Goal: Task Accomplishment & Management: Manage account settings

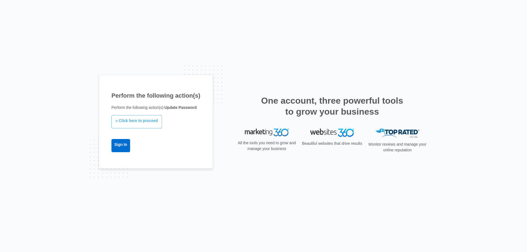
click at [143, 120] on link "» Click here to proceed" at bounding box center [136, 121] width 50 height 13
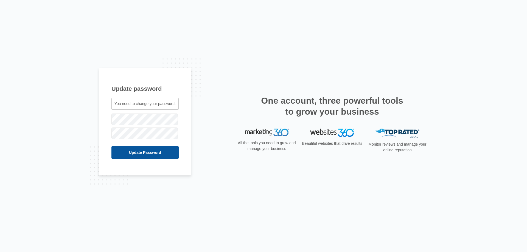
click at [126, 150] on input "Update Password" at bounding box center [144, 152] width 67 height 13
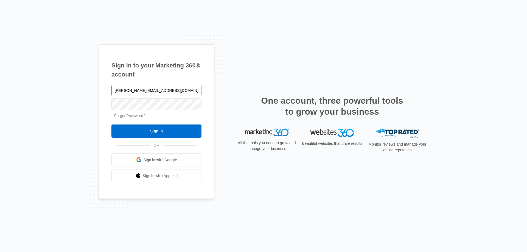
click at [119, 92] on input "[PERSON_NAME][EMAIL_ADDRESS][DOMAIN_NAME]" at bounding box center [156, 91] width 90 height 12
type input "[PERSON_NAME][EMAIL_ADDRESS][DOMAIN_NAME]"
click at [111, 124] on input "Sign In" at bounding box center [156, 130] width 90 height 13
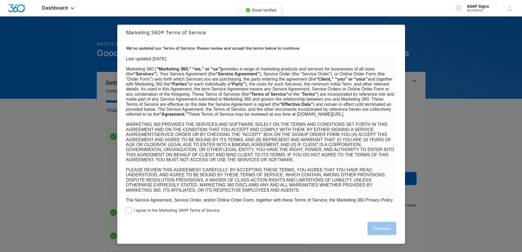
click at [145, 210] on span "I agree to the Marketing 360® Terms of Service" at bounding box center [177, 210] width 86 height 5
click at [132, 210] on input "I agree to the Marketing 360® Terms of Service" at bounding box center [128, 210] width 5 height 5
checkbox input "true"
click at [384, 229] on button "Continue" at bounding box center [382, 228] width 29 height 13
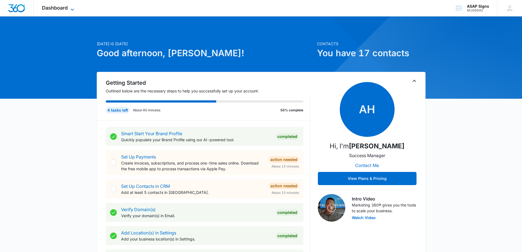
click at [70, 8] on icon at bounding box center [72, 9] width 7 height 7
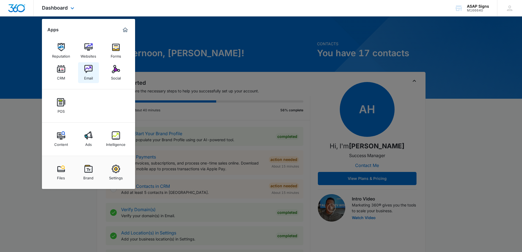
click at [88, 67] on img at bounding box center [88, 69] width 8 height 8
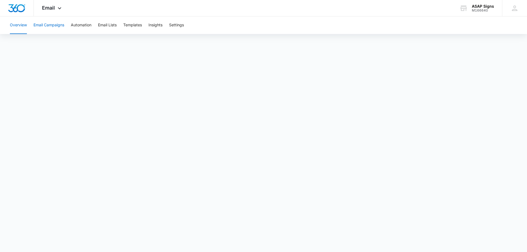
click at [50, 26] on button "Email Campaigns" at bounding box center [48, 25] width 31 height 18
click at [82, 28] on button "Automation" at bounding box center [81, 25] width 21 height 18
click at [104, 26] on button "Email Lists" at bounding box center [107, 25] width 19 height 18
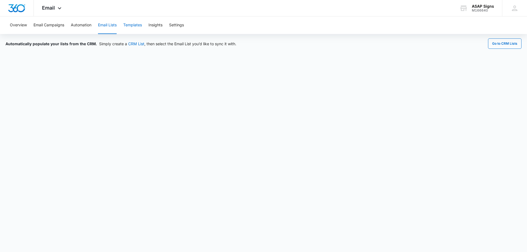
click at [131, 25] on button "Templates" at bounding box center [132, 25] width 19 height 18
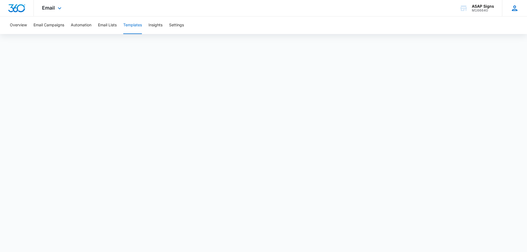
click at [513, 7] on icon at bounding box center [514, 8] width 8 height 8
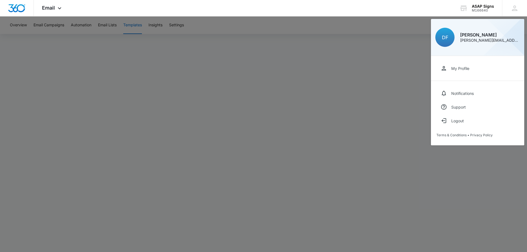
click at [251, 49] on div at bounding box center [263, 126] width 527 height 252
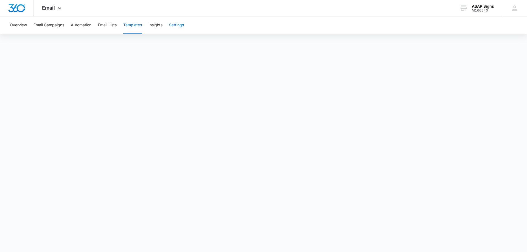
click at [174, 26] on button "Settings" at bounding box center [176, 25] width 15 height 18
click at [159, 26] on button "Insights" at bounding box center [155, 25] width 14 height 18
click at [104, 26] on button "Email Lists" at bounding box center [107, 25] width 19 height 18
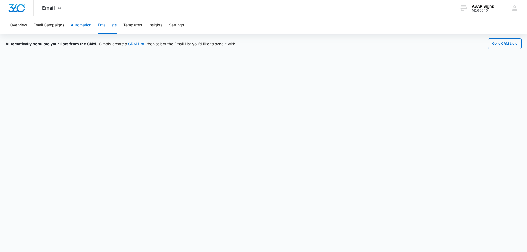
click at [82, 27] on button "Automation" at bounding box center [81, 25] width 21 height 18
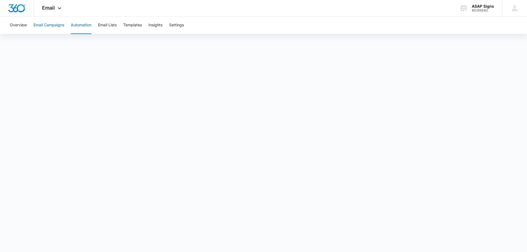
click at [51, 26] on button "Email Campaigns" at bounding box center [48, 25] width 31 height 18
click at [81, 27] on button "Automation" at bounding box center [81, 25] width 21 height 18
click at [49, 8] on span "Email" at bounding box center [48, 8] width 13 height 6
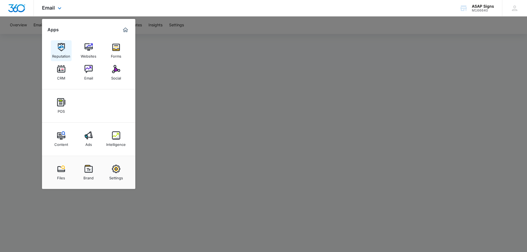
click at [60, 44] on img at bounding box center [61, 47] width 8 height 8
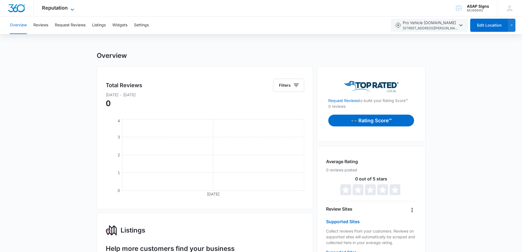
click at [59, 9] on span "Reputation" at bounding box center [55, 8] width 26 height 6
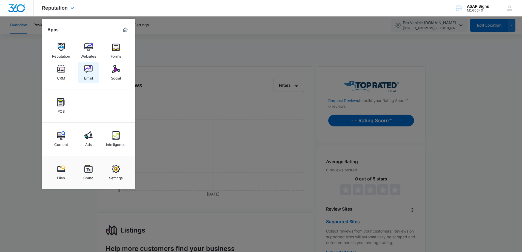
click at [89, 68] on img at bounding box center [88, 69] width 8 height 8
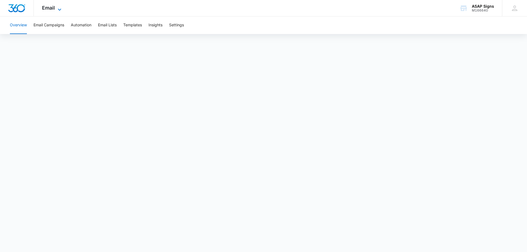
click at [56, 10] on icon at bounding box center [59, 9] width 7 height 7
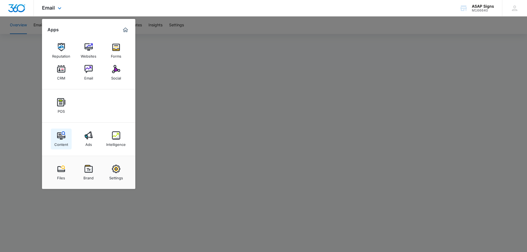
click at [60, 134] on img at bounding box center [61, 135] width 8 height 8
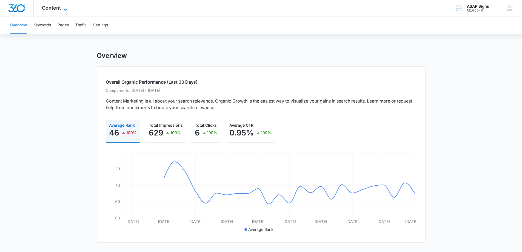
click at [64, 9] on icon at bounding box center [65, 9] width 7 height 7
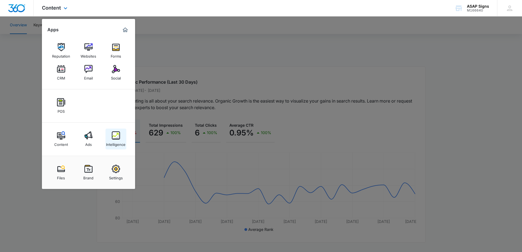
click at [114, 135] on img at bounding box center [116, 135] width 8 height 8
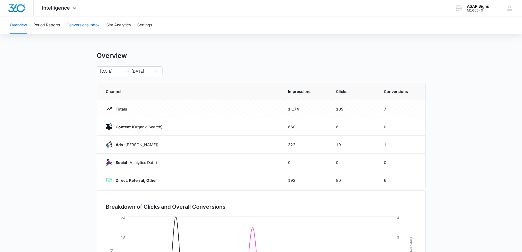
click at [90, 24] on button "Conversions Inbox" at bounding box center [83, 25] width 33 height 18
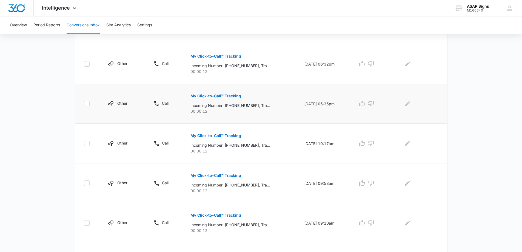
scroll to position [326, 0]
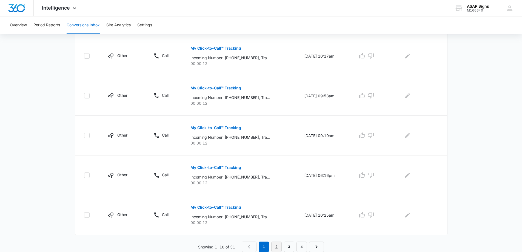
click at [276, 247] on link "2" at bounding box center [276, 247] width 10 height 10
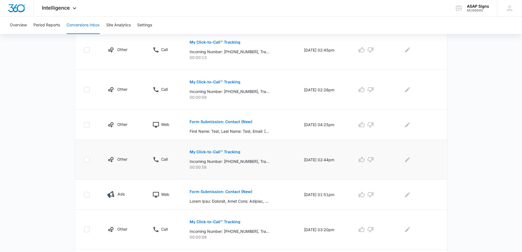
scroll to position [192, 0]
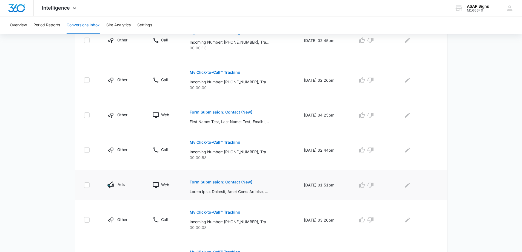
click at [233, 191] on p at bounding box center [230, 192] width 80 height 6
click at [225, 180] on button "Form Submission: Contact (New)" at bounding box center [221, 182] width 63 height 13
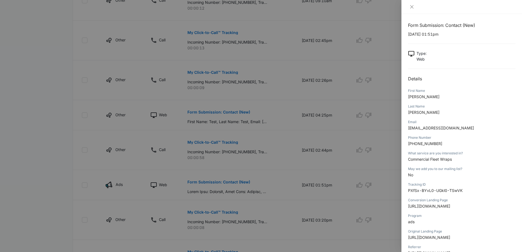
scroll to position [0, 0]
click at [412, 6] on icon "close" at bounding box center [412, 7] width 4 height 4
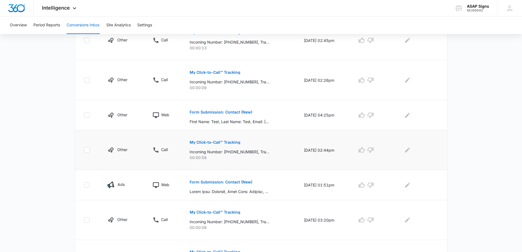
click at [202, 143] on p "My Click-to-Call™ Tracking" at bounding box center [215, 142] width 51 height 4
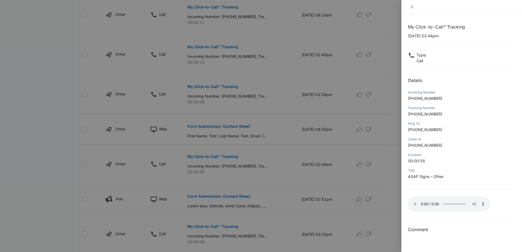
scroll to position [192, 0]
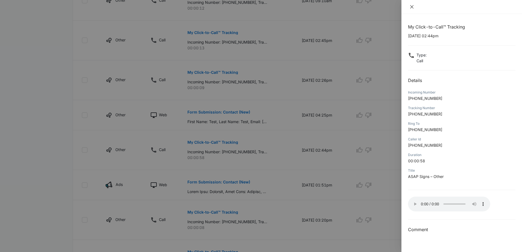
click at [412, 6] on icon "close" at bounding box center [412, 6] width 3 height 3
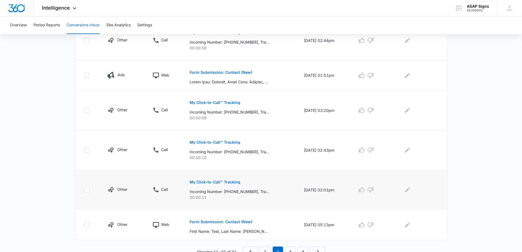
scroll to position [307, 0]
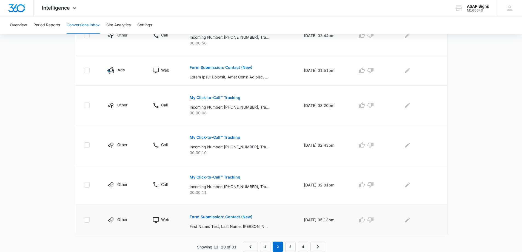
click at [209, 217] on p "Form Submission: Contact (New)" at bounding box center [221, 217] width 63 height 4
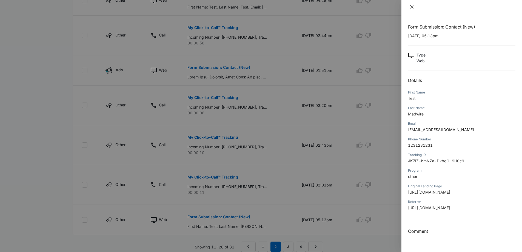
click at [412, 7] on icon "close" at bounding box center [412, 6] width 3 height 3
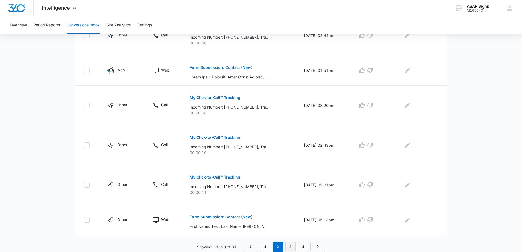
click at [290, 244] on link "3" at bounding box center [290, 247] width 10 height 10
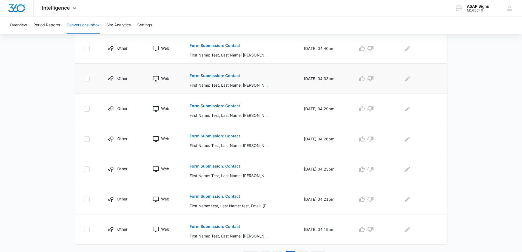
scroll to position [239, 0]
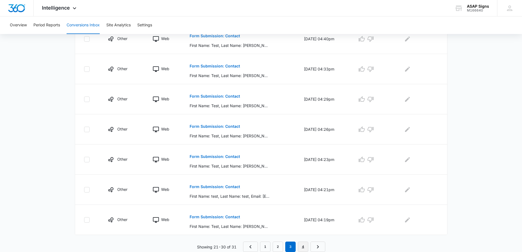
click at [302, 247] on link "4" at bounding box center [303, 247] width 10 height 10
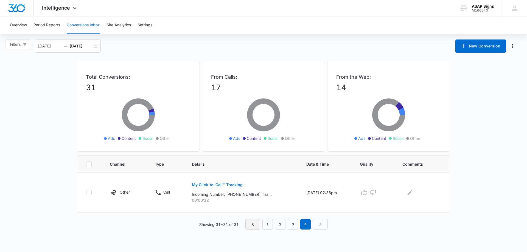
click at [253, 224] on icon "Previous Page" at bounding box center [252, 224] width 2 height 3
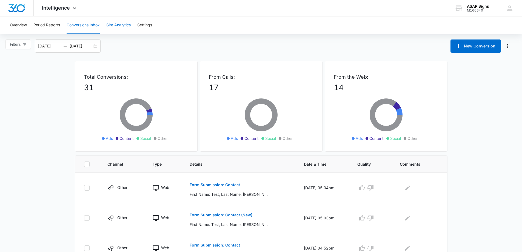
click at [118, 26] on button "Site Analytics" at bounding box center [118, 25] width 24 height 18
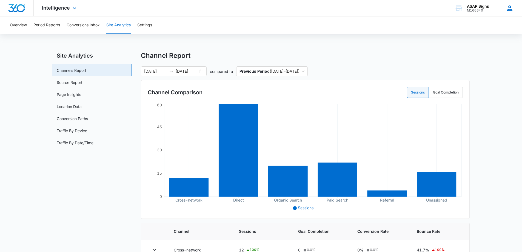
click at [508, 8] on icon at bounding box center [510, 8] width 8 height 8
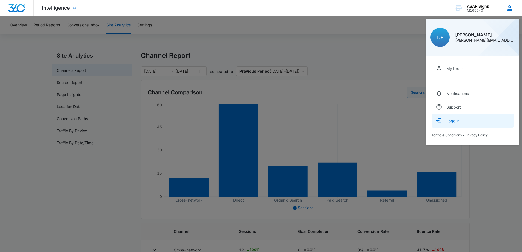
click at [454, 122] on div "Logout" at bounding box center [453, 120] width 13 height 5
